Goal: Book appointment/travel/reservation

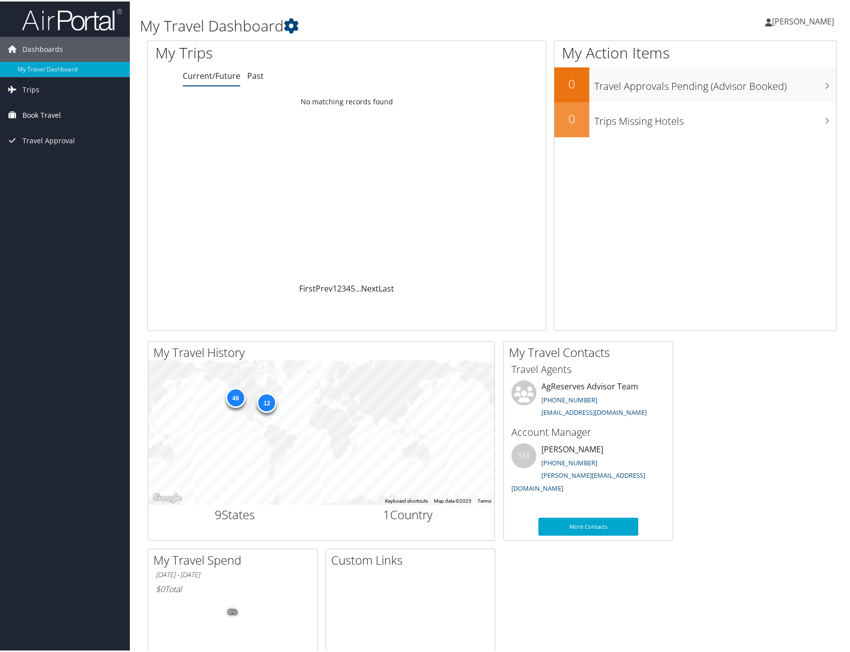
click at [38, 110] on span "Book Travel" at bounding box center [41, 113] width 38 height 25
click at [63, 163] on link "Book/Manage Online Trips" at bounding box center [65, 163] width 130 height 15
